Goal: Transaction & Acquisition: Download file/media

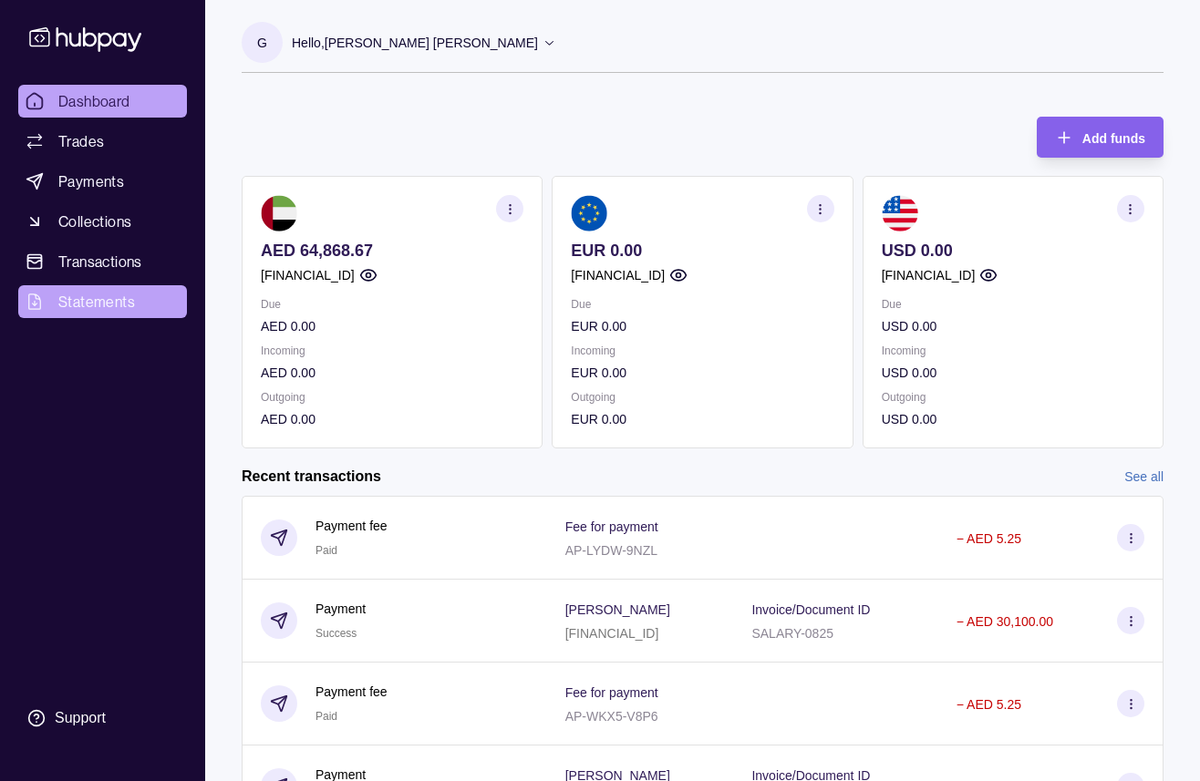
click at [88, 307] on span "Statements" at bounding box center [96, 302] width 77 height 22
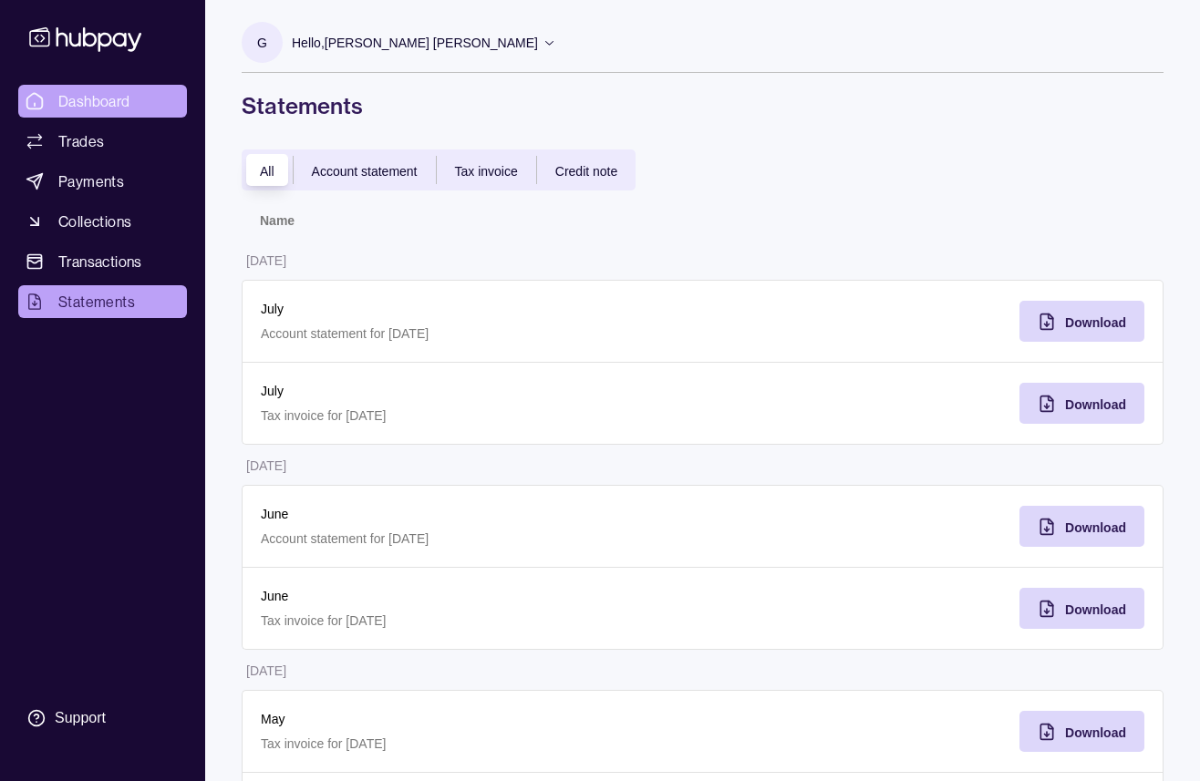
click at [81, 111] on span "Dashboard" at bounding box center [94, 101] width 72 height 22
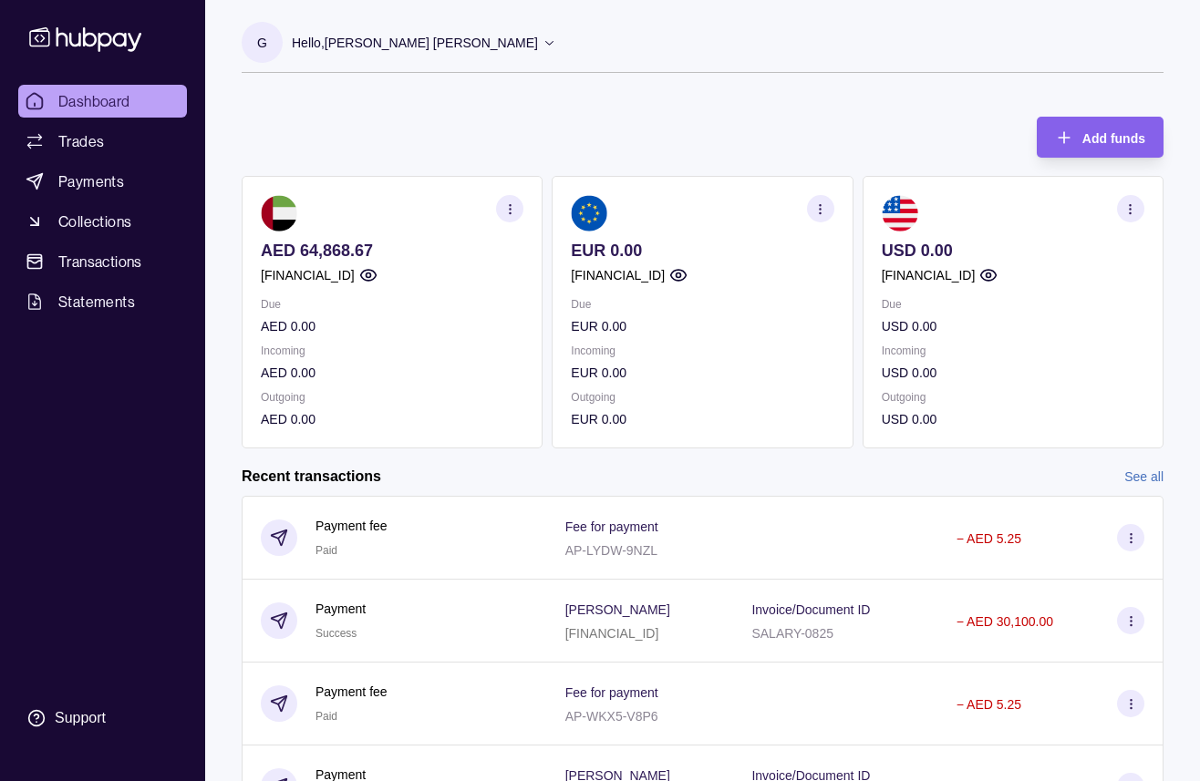
click at [329, 43] on p "Hello, [PERSON_NAME] [PERSON_NAME]" at bounding box center [415, 43] width 246 height 20
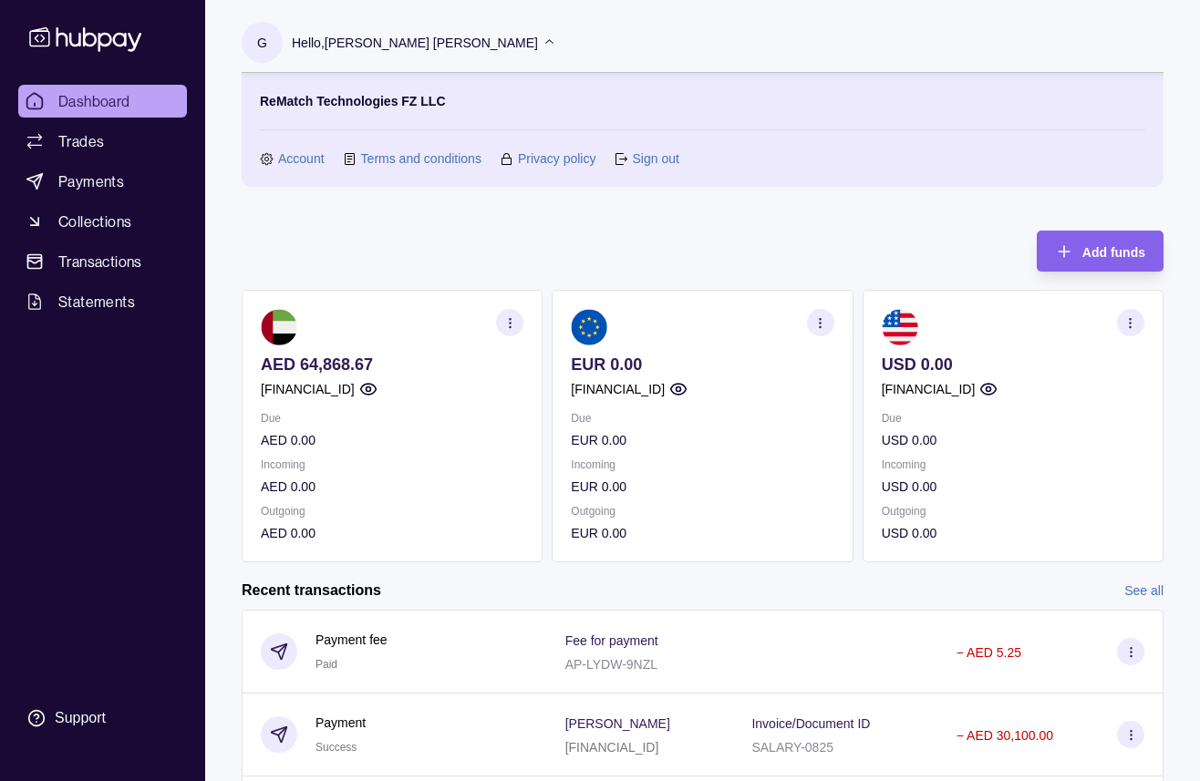
click at [329, 43] on p "Hello, [PERSON_NAME] [PERSON_NAME]" at bounding box center [415, 43] width 246 height 20
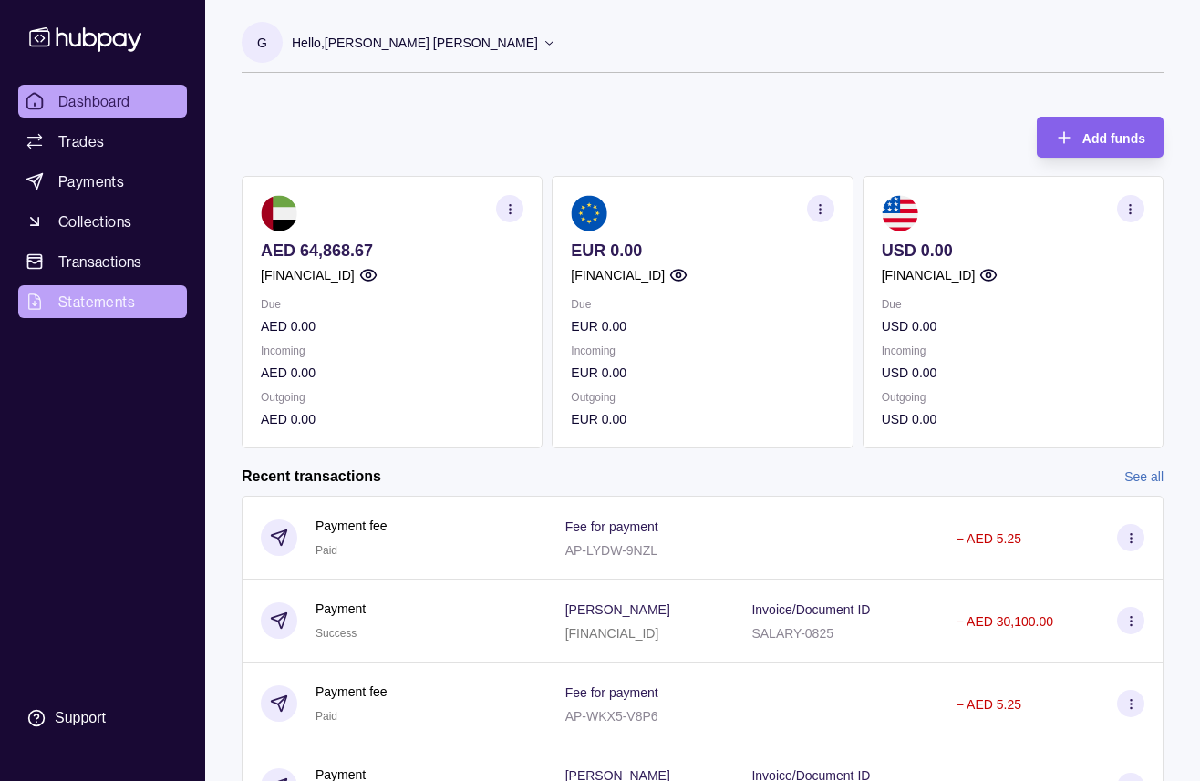
click at [122, 305] on span "Statements" at bounding box center [96, 302] width 77 height 22
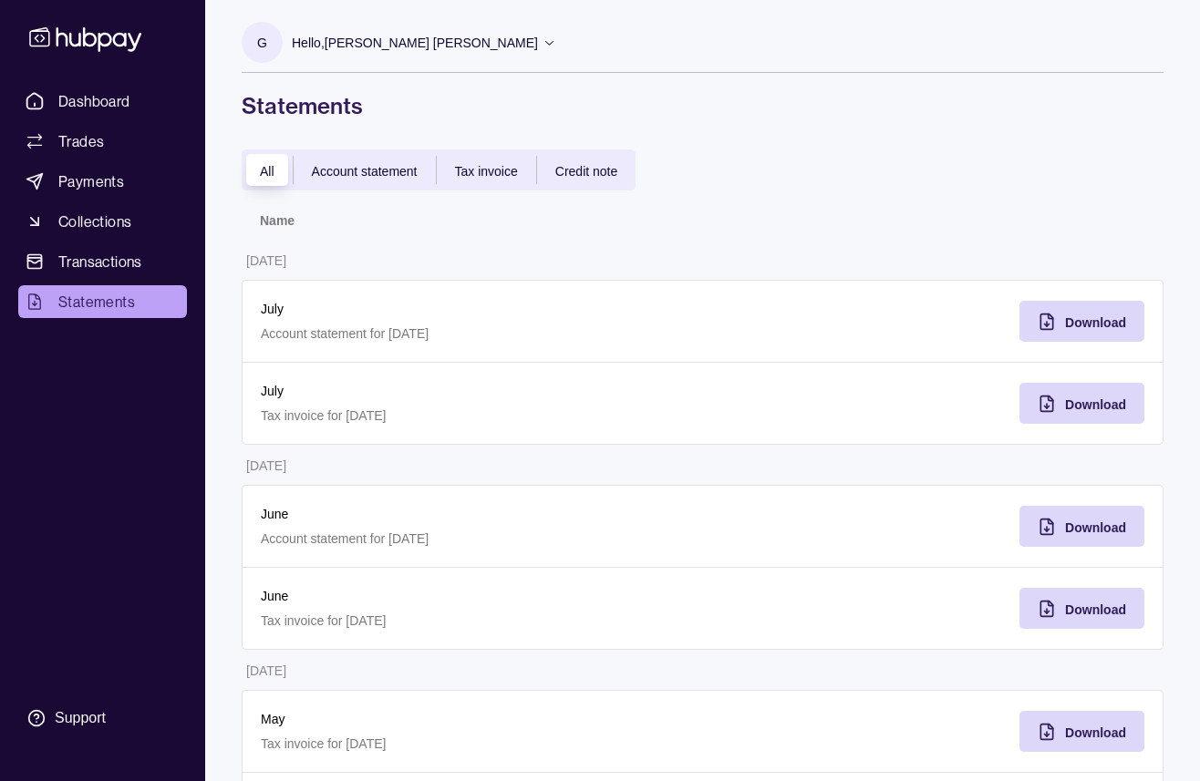
click at [365, 175] on span "Account statement" at bounding box center [365, 171] width 106 height 15
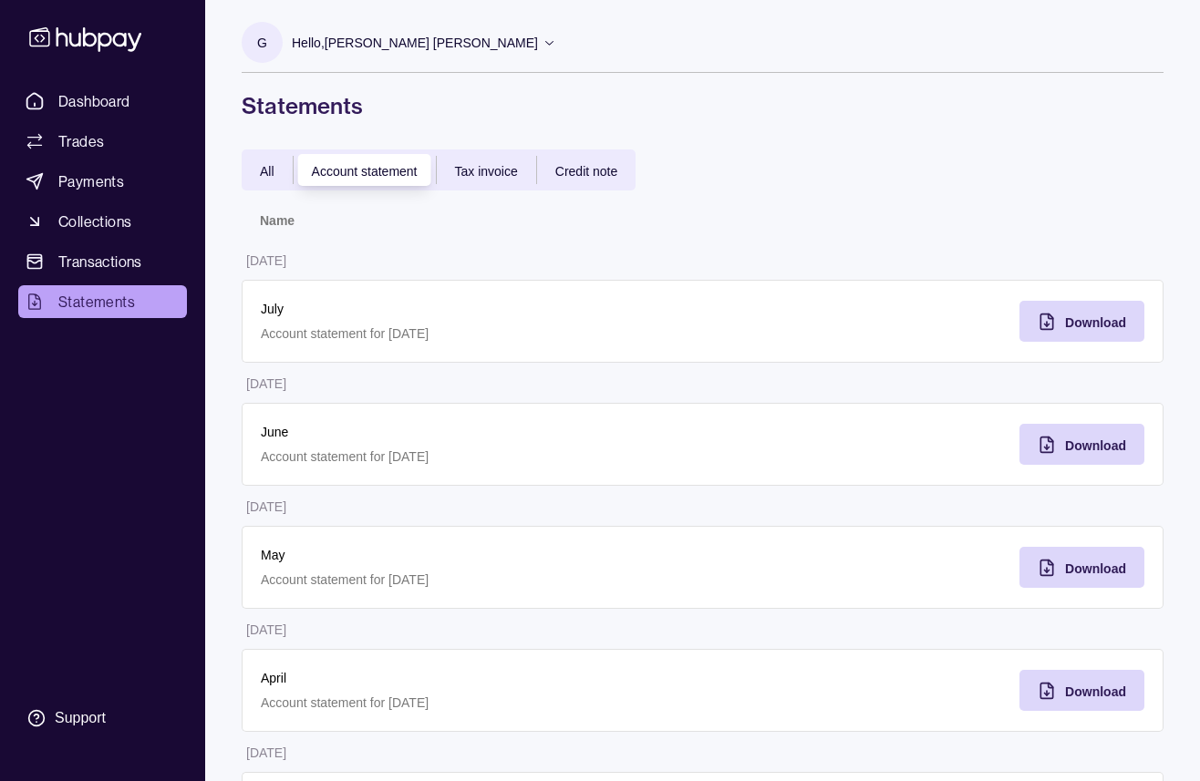
scroll to position [110, 0]
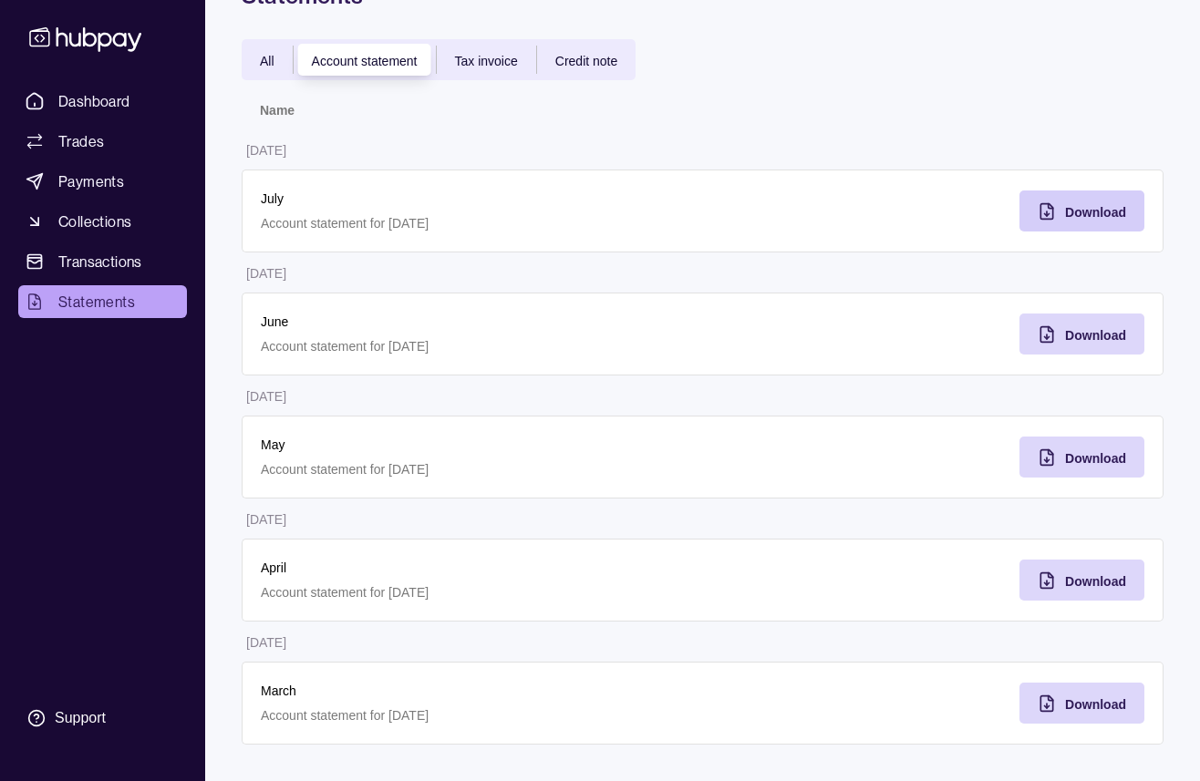
click at [1047, 222] on div "Download" at bounding box center [1068, 211] width 116 height 41
click at [1064, 345] on div "Download" at bounding box center [1068, 334] width 116 height 41
click at [1065, 455] on span "Download" at bounding box center [1095, 458] width 61 height 15
